Goal: Obtain resource: Download file/media

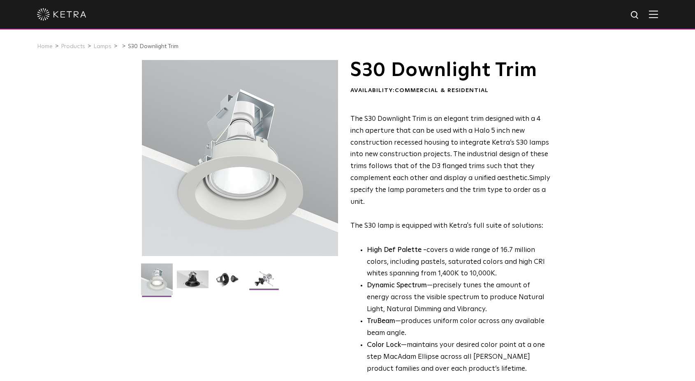
click at [261, 283] on img at bounding box center [264, 283] width 32 height 24
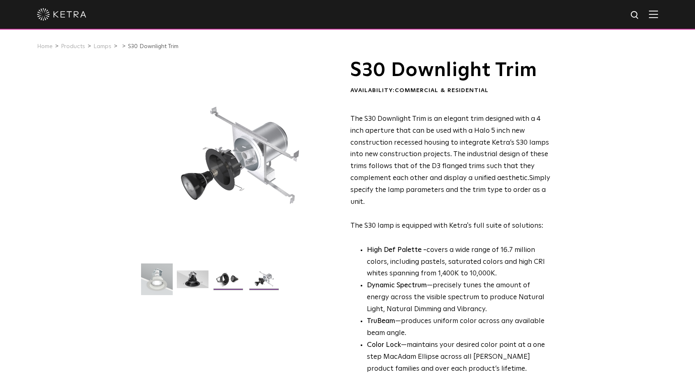
click at [230, 279] on img at bounding box center [229, 283] width 32 height 24
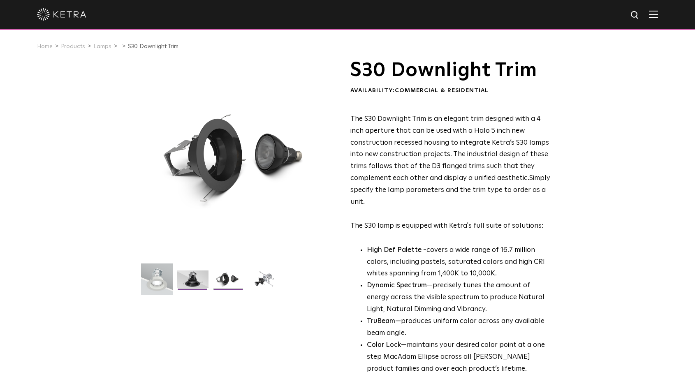
click at [201, 278] on img at bounding box center [193, 283] width 32 height 24
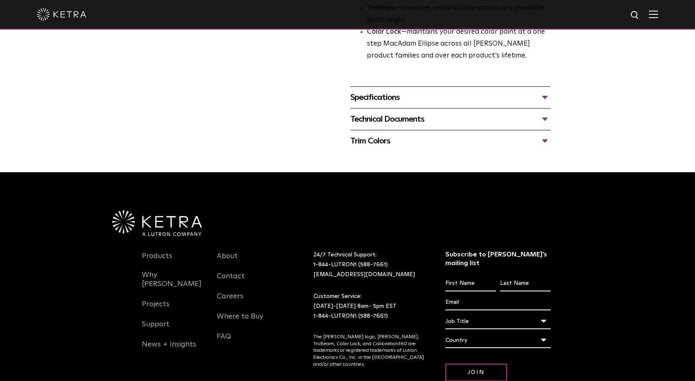
scroll to position [257, 0]
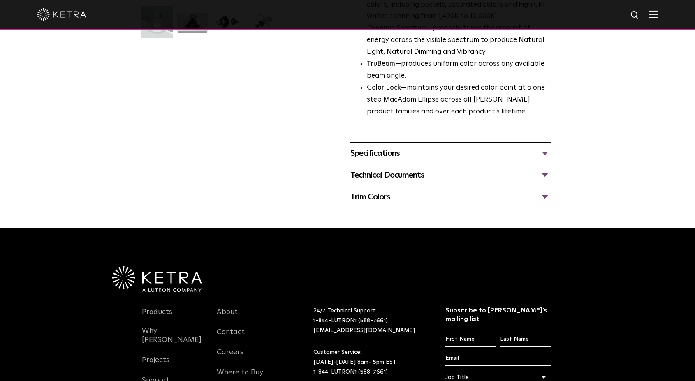
click at [387, 171] on div "Technical Documents" at bounding box center [450, 175] width 200 height 13
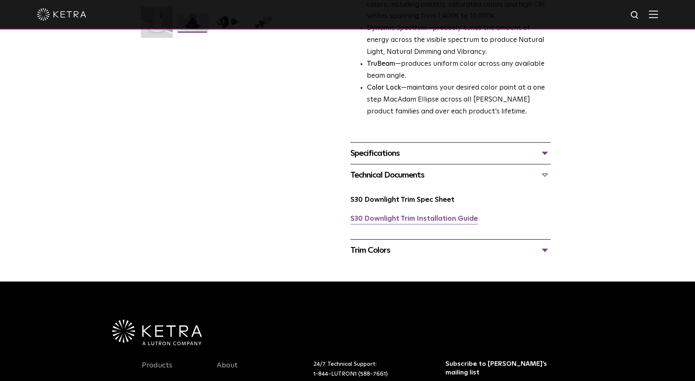
click at [394, 215] on link "S30 Downlight Trim Installation Guide" at bounding box center [413, 218] width 127 height 7
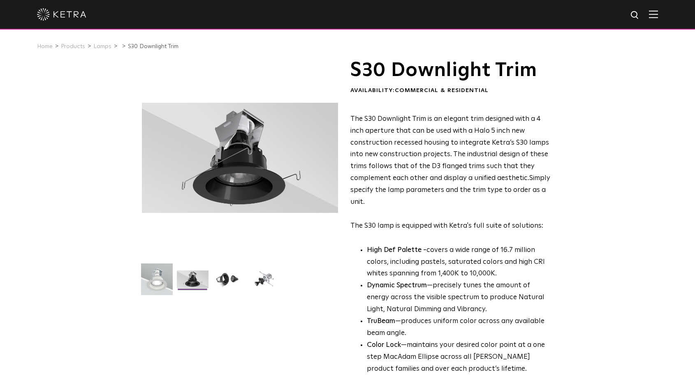
scroll to position [0, 0]
click at [97, 46] on link "Lamps" at bounding box center [102, 47] width 18 height 6
